Goal: Task Accomplishment & Management: Manage account settings

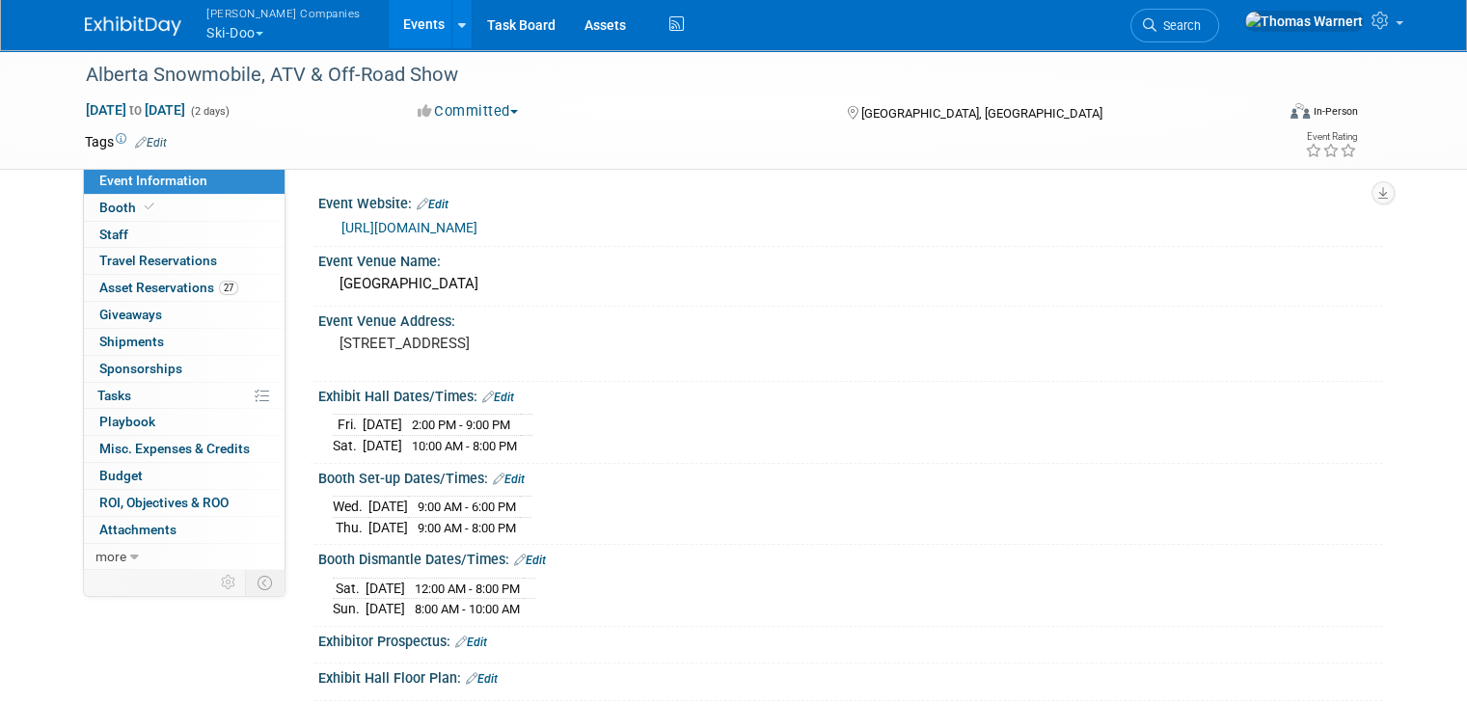
click at [230, 36] on button "[PERSON_NAME] Companies Ski-Doo" at bounding box center [295, 25] width 180 height 50
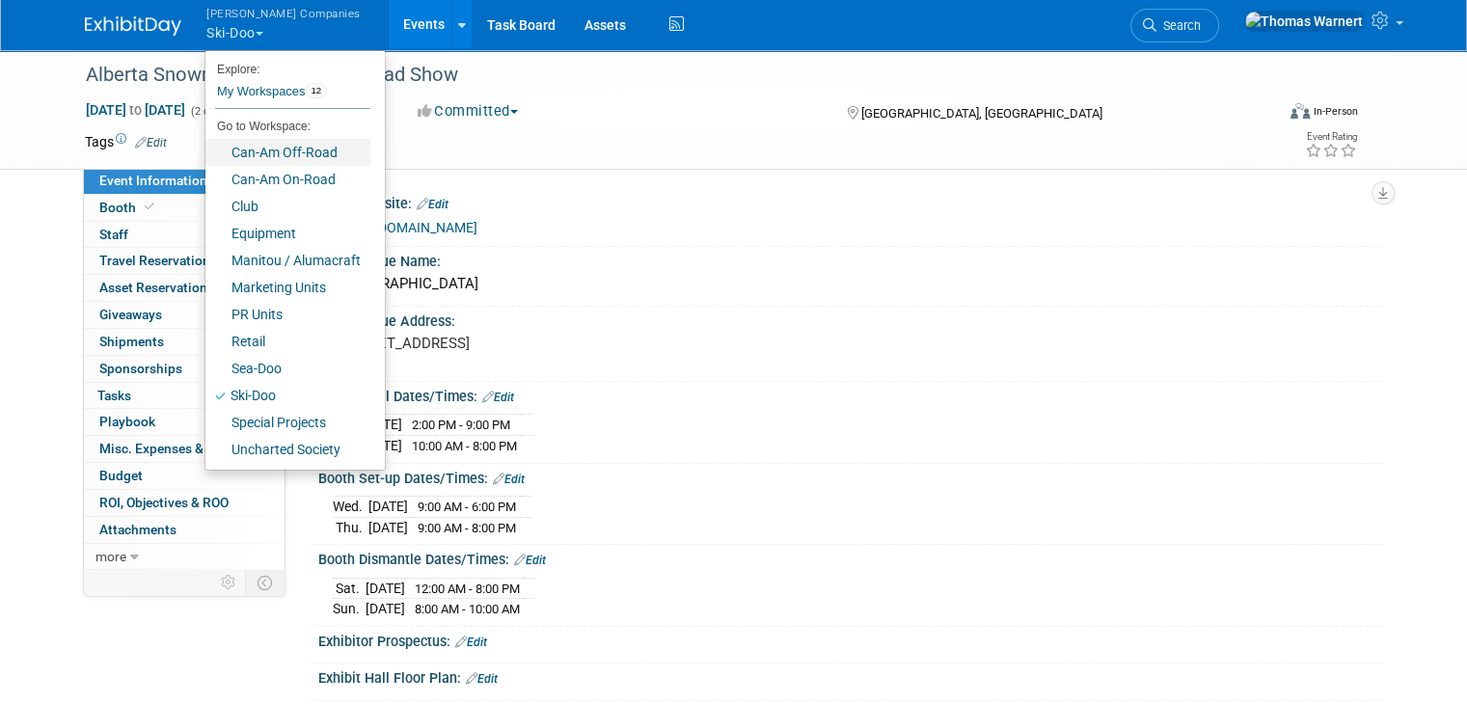
click at [269, 154] on link "Can-Am Off-Road" at bounding box center [287, 152] width 165 height 27
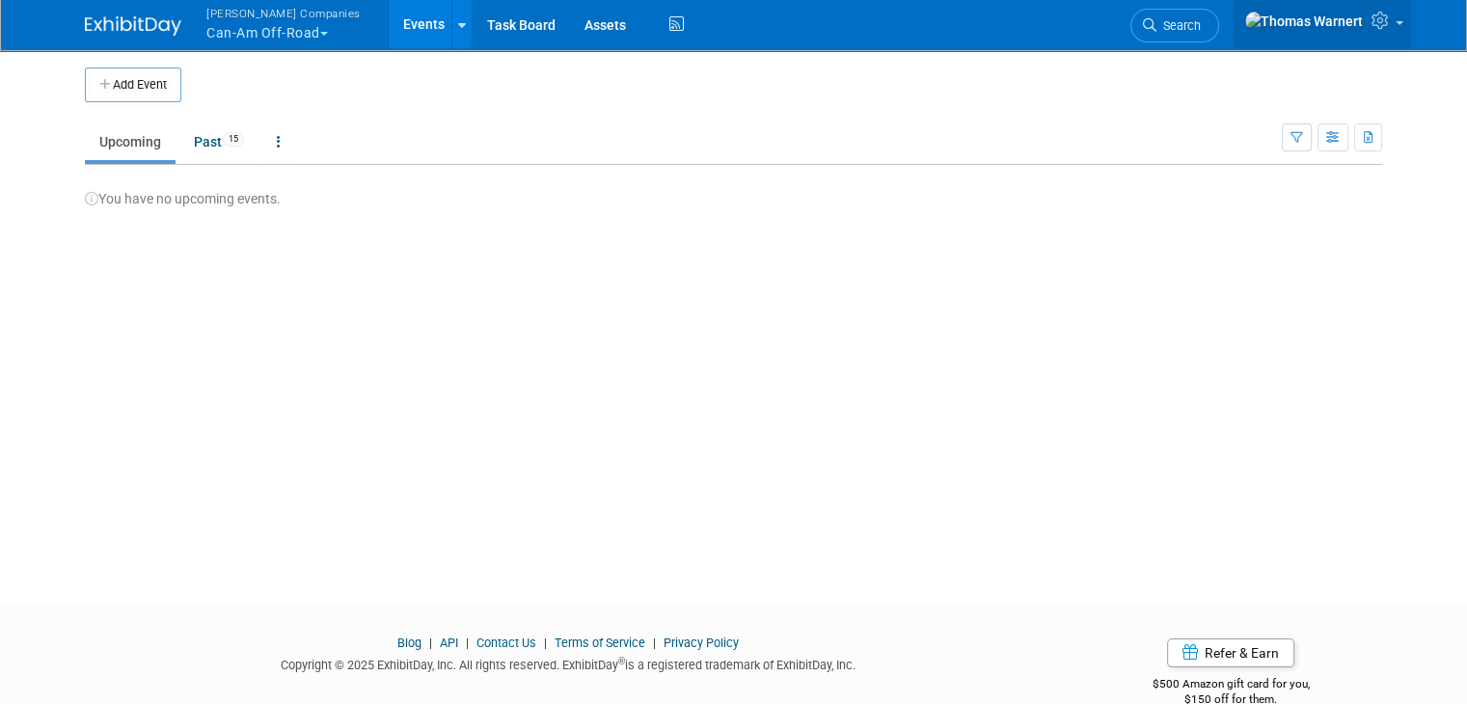
click at [1404, 25] on span at bounding box center [1400, 23] width 8 height 4
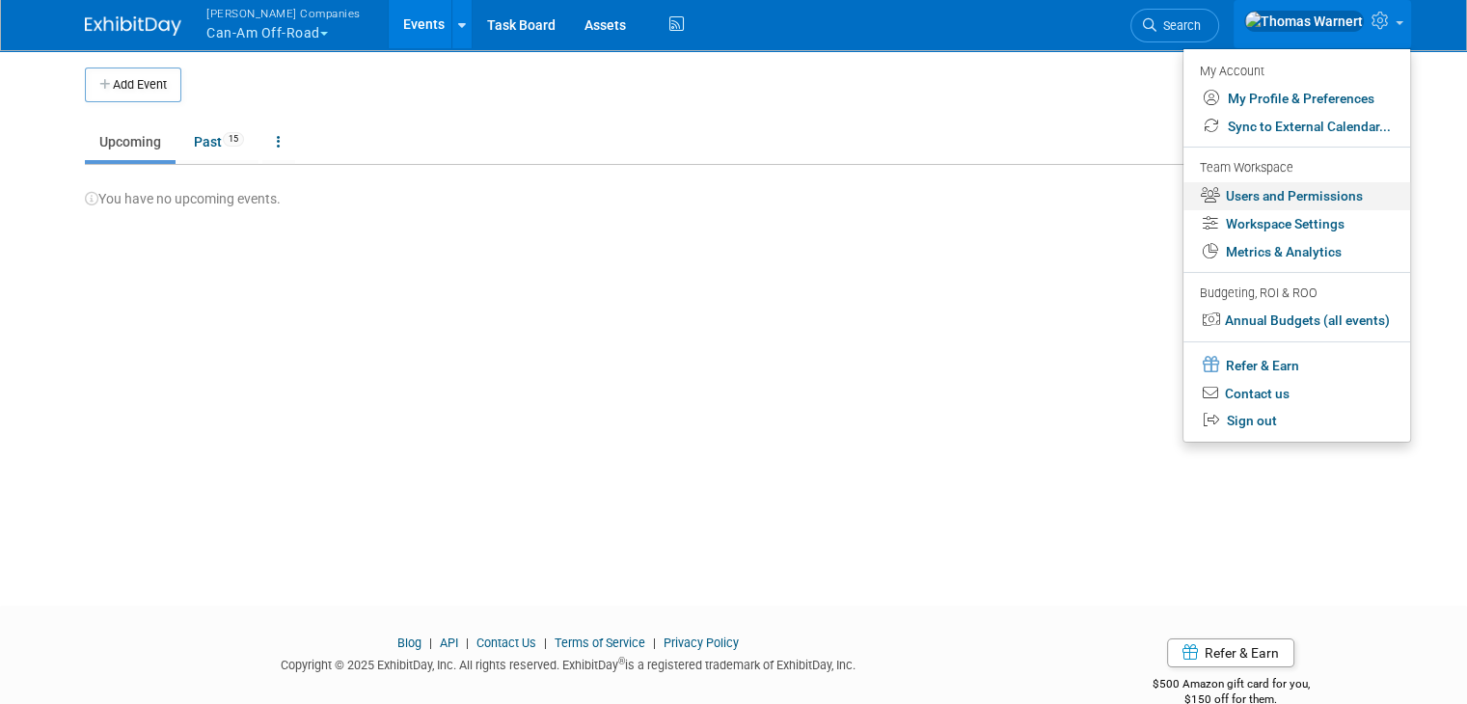
click at [1323, 192] on link "Users and Permissions" at bounding box center [1297, 196] width 227 height 28
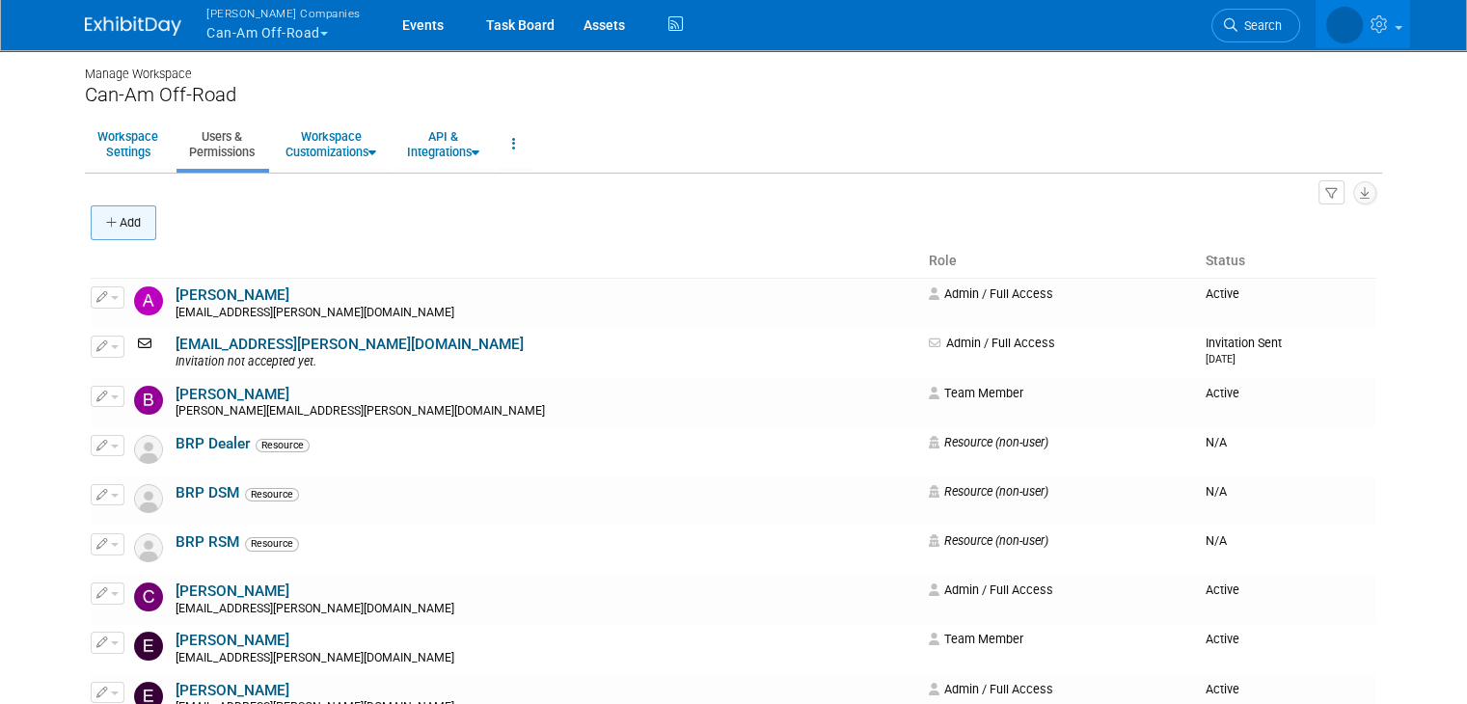
click at [95, 230] on button "Add" at bounding box center [124, 222] width 66 height 35
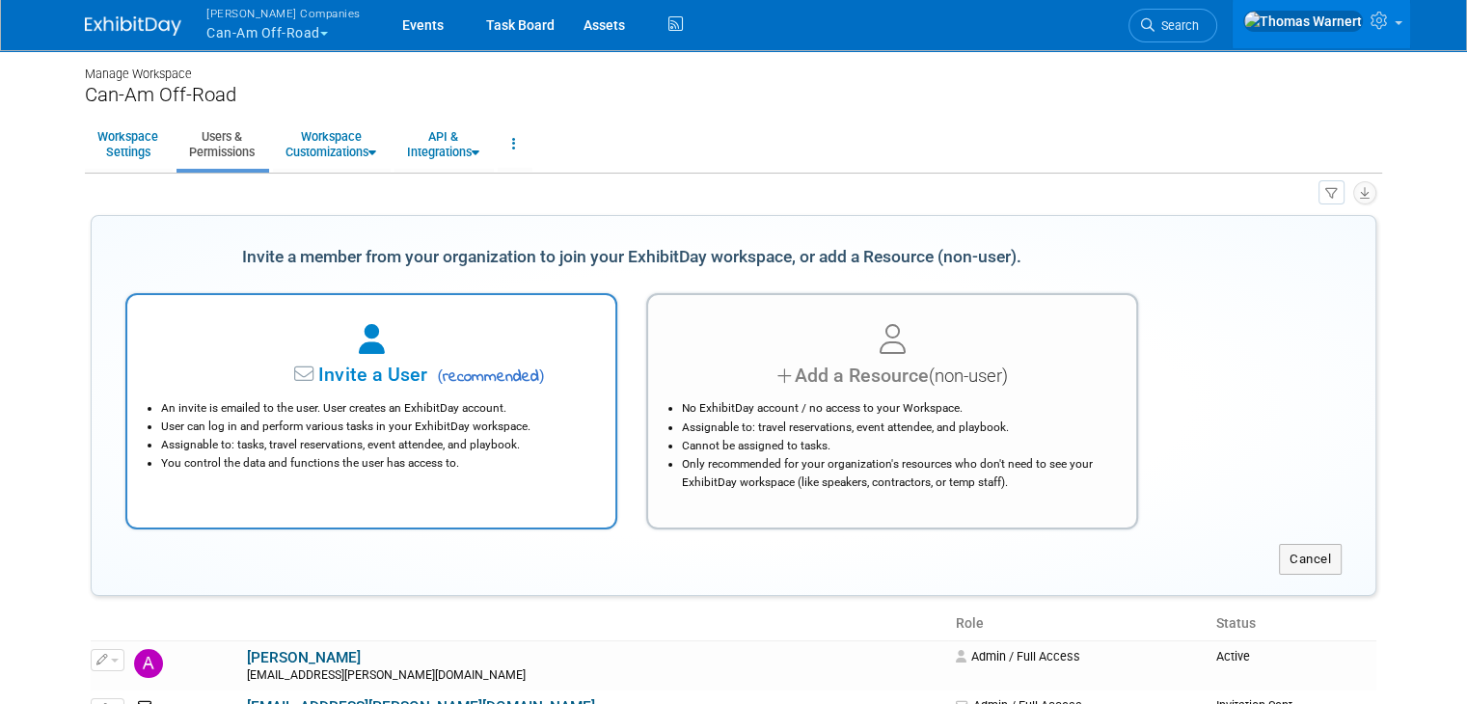
click at [421, 416] on li "An invite is emailed to the user. User creates an ExhibitDay account." at bounding box center [376, 408] width 430 height 18
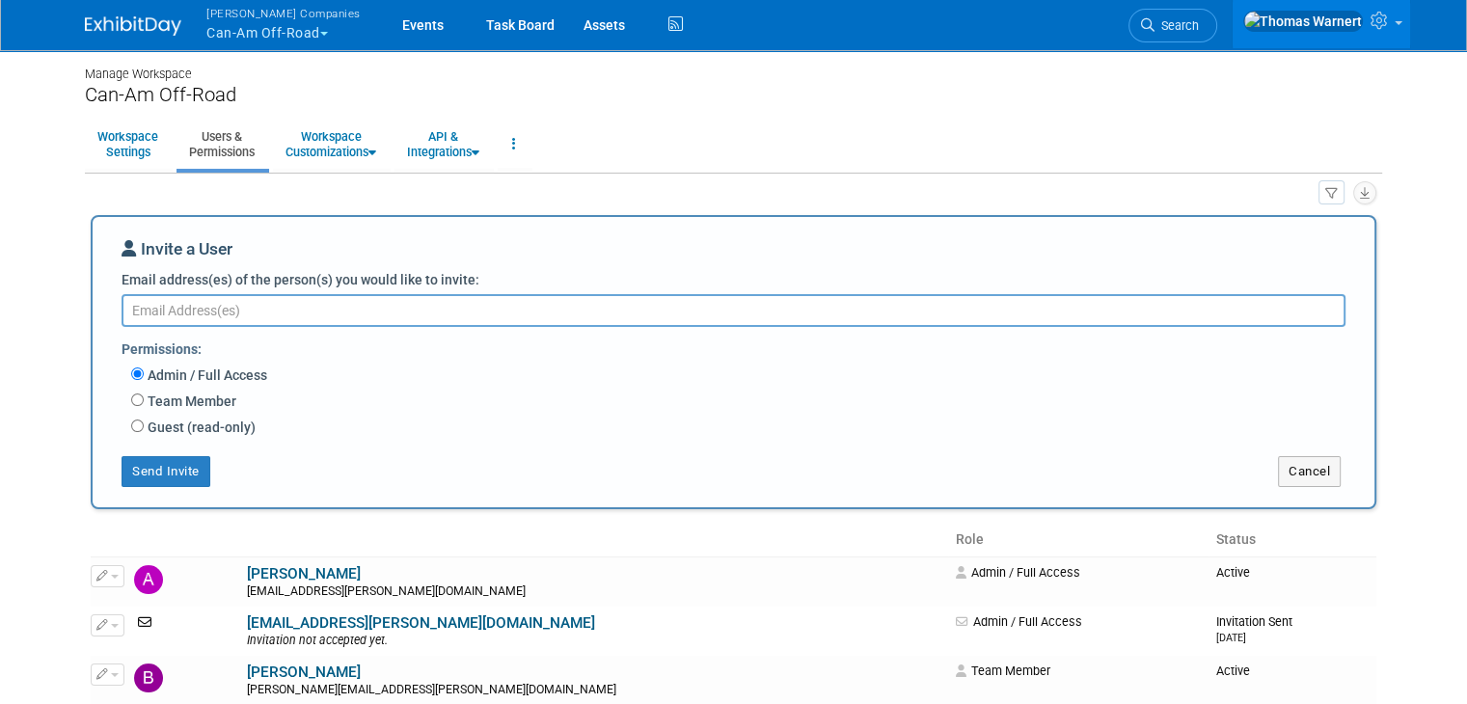
paste textarea "sonia.ranellucci@brp.com"
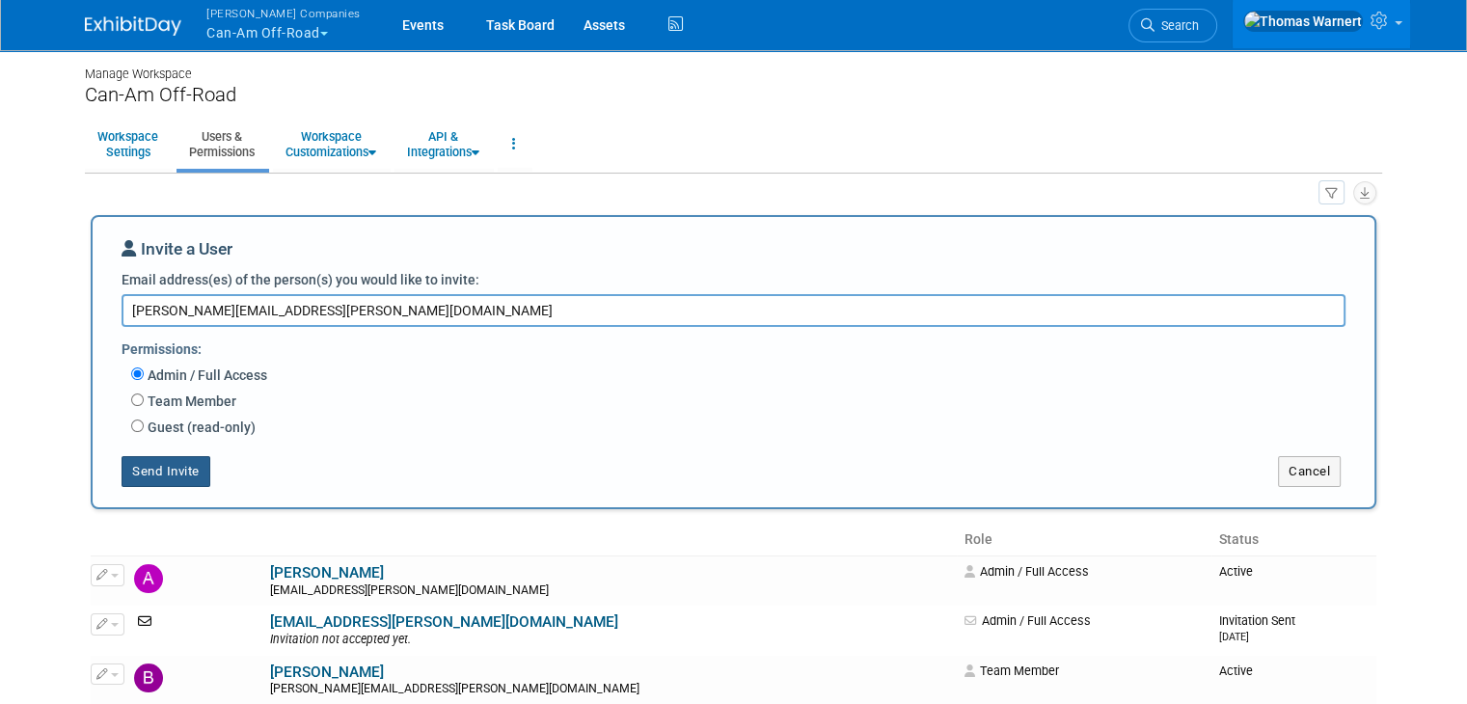
type textarea "sonia.ranellucci@brp.com"
click at [164, 462] on button "Send Invite" at bounding box center [166, 471] width 89 height 31
